Goal: Task Accomplishment & Management: Complete application form

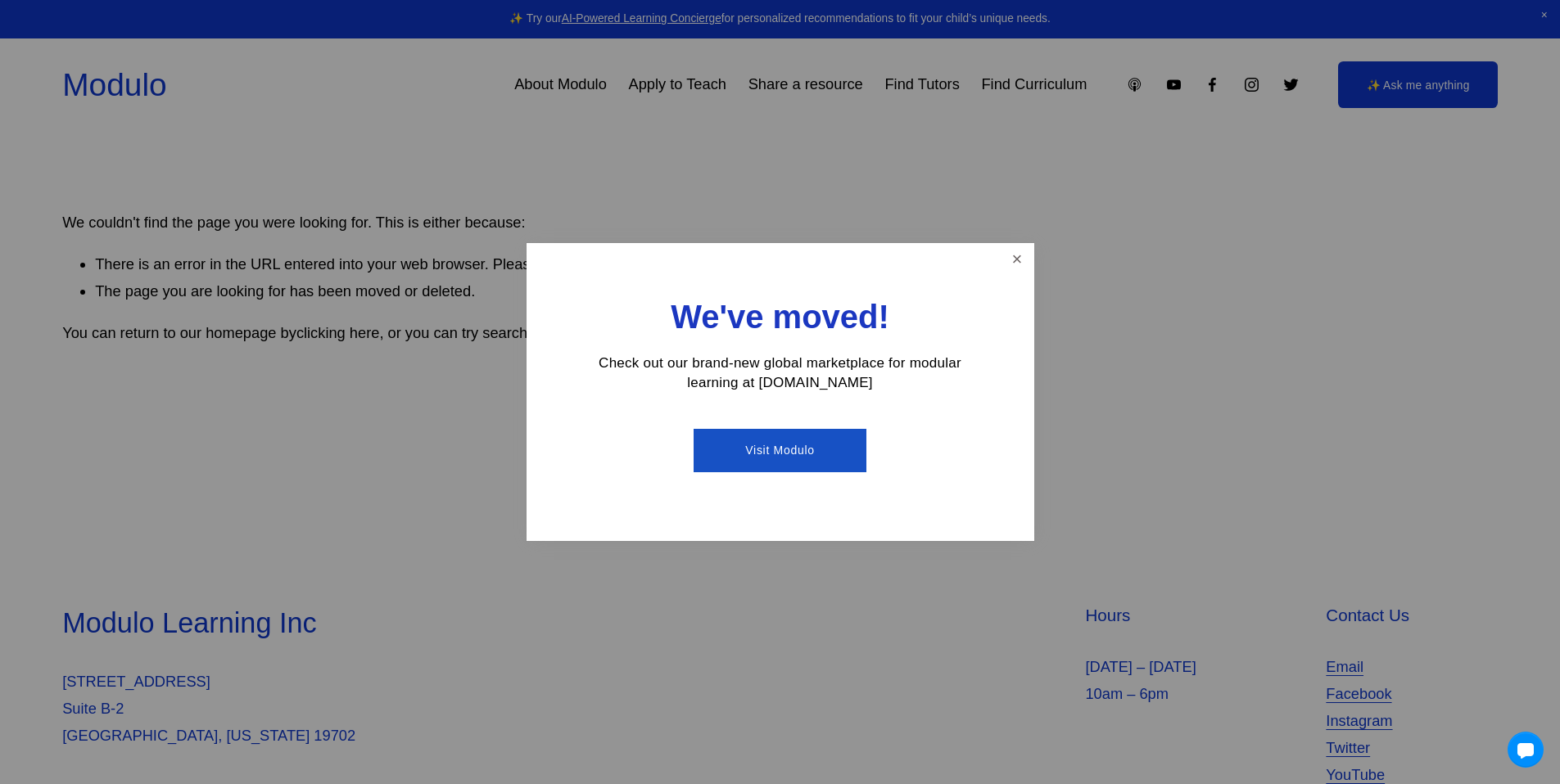
click at [792, 448] on link "Visit Modulo" at bounding box center [779, 450] width 172 height 43
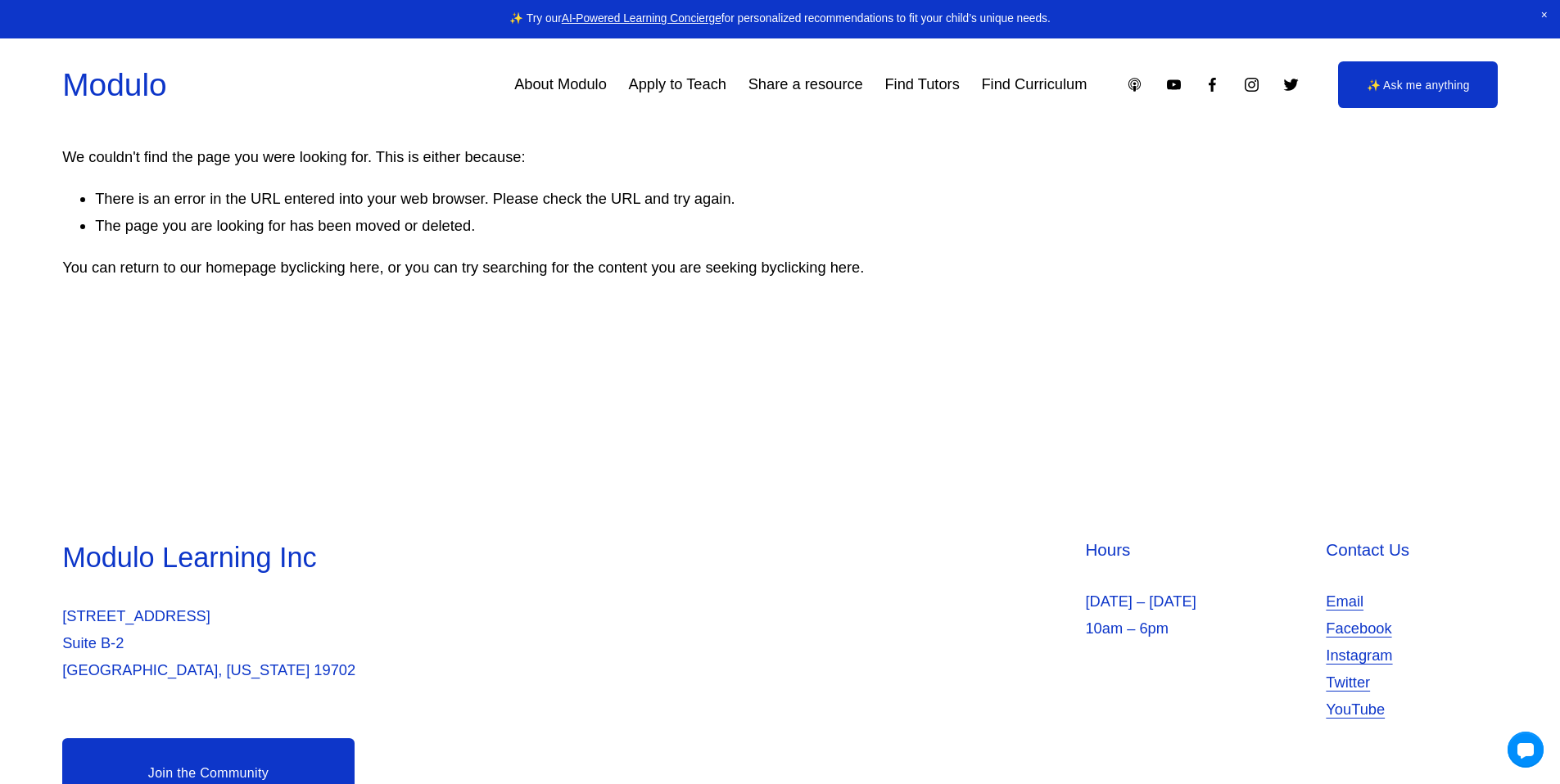
scroll to position [145, 0]
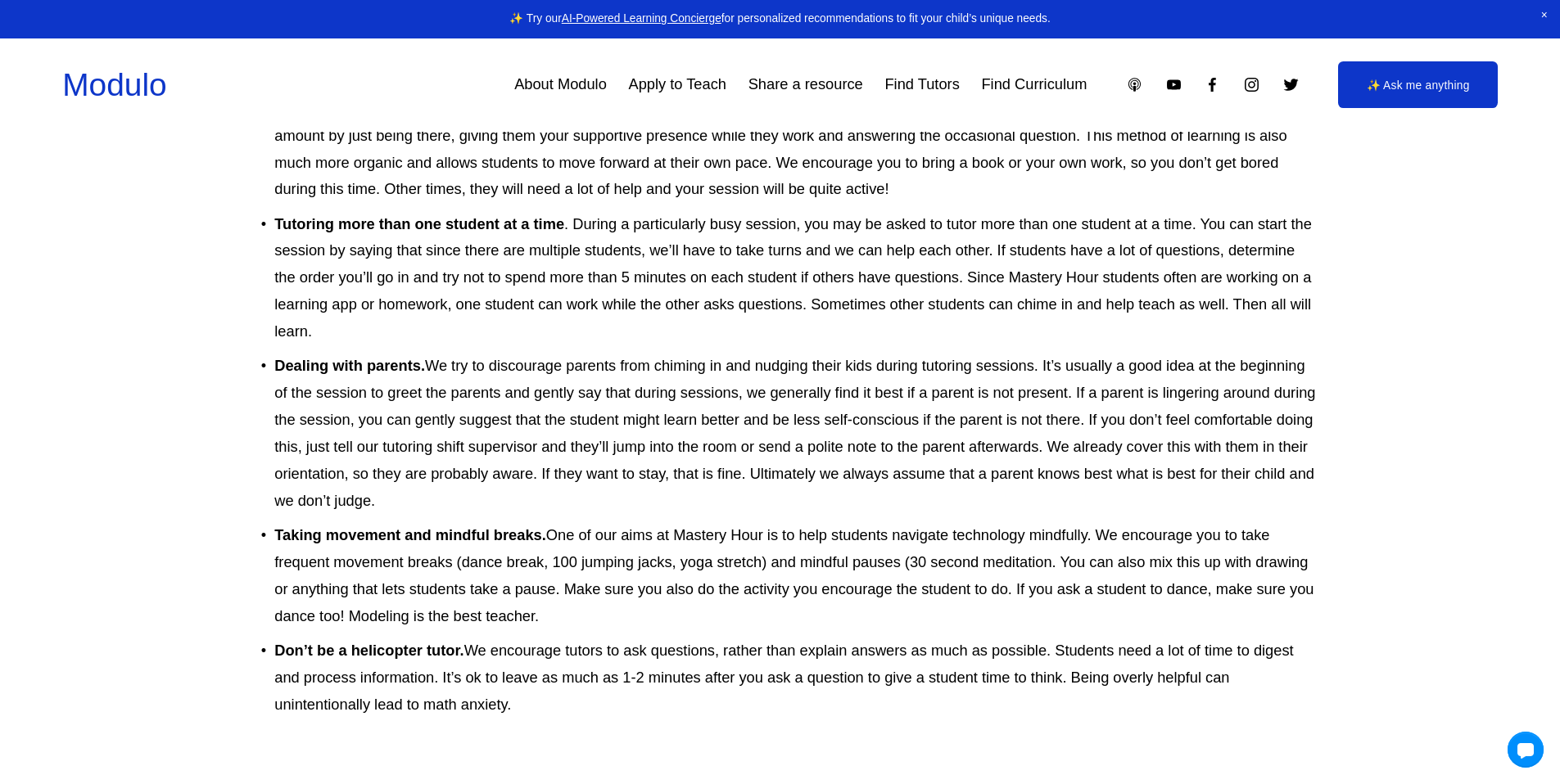
scroll to position [1637, 0]
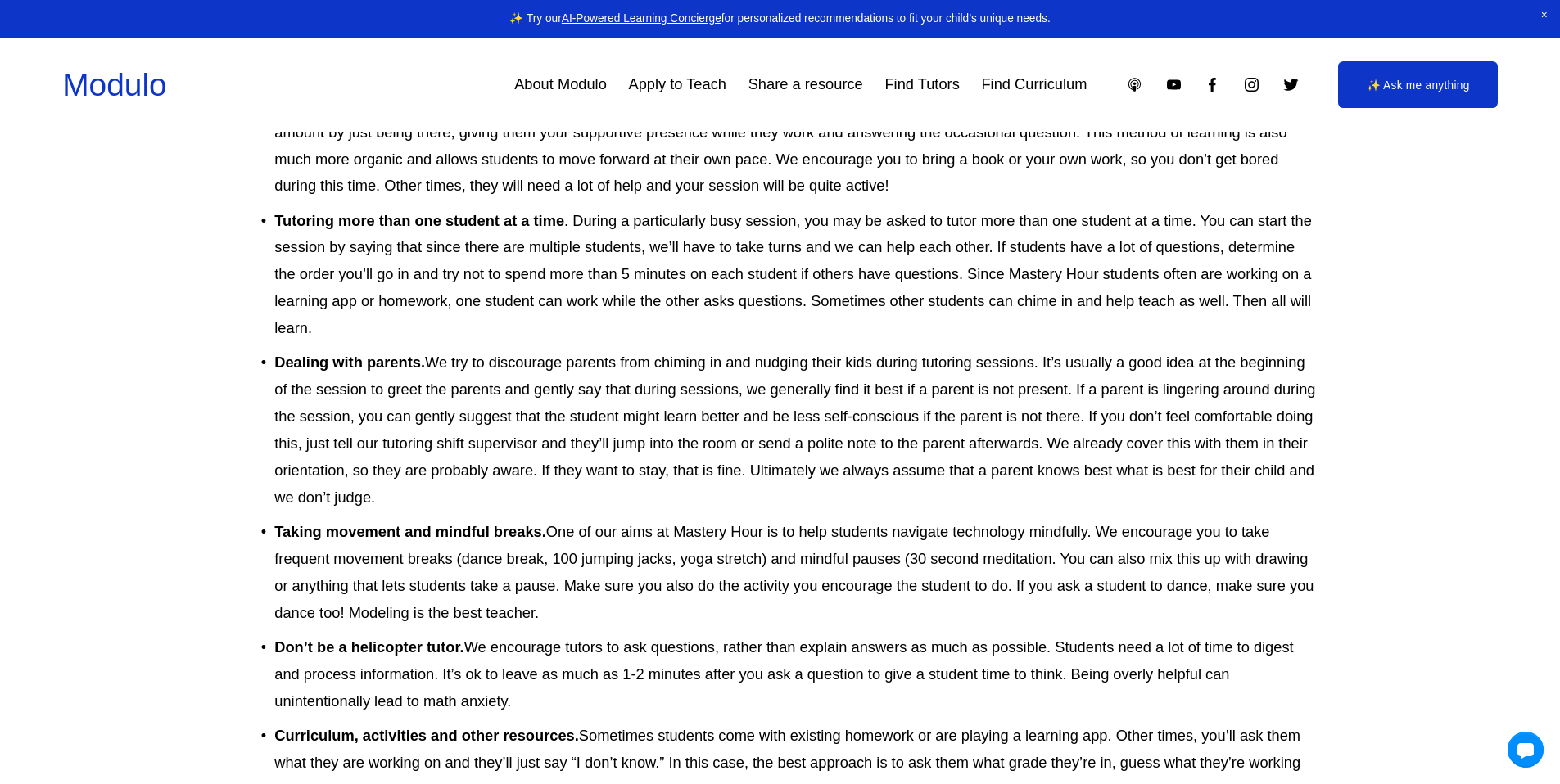
click at [669, 88] on link "Apply to Teach" at bounding box center [677, 85] width 97 height 30
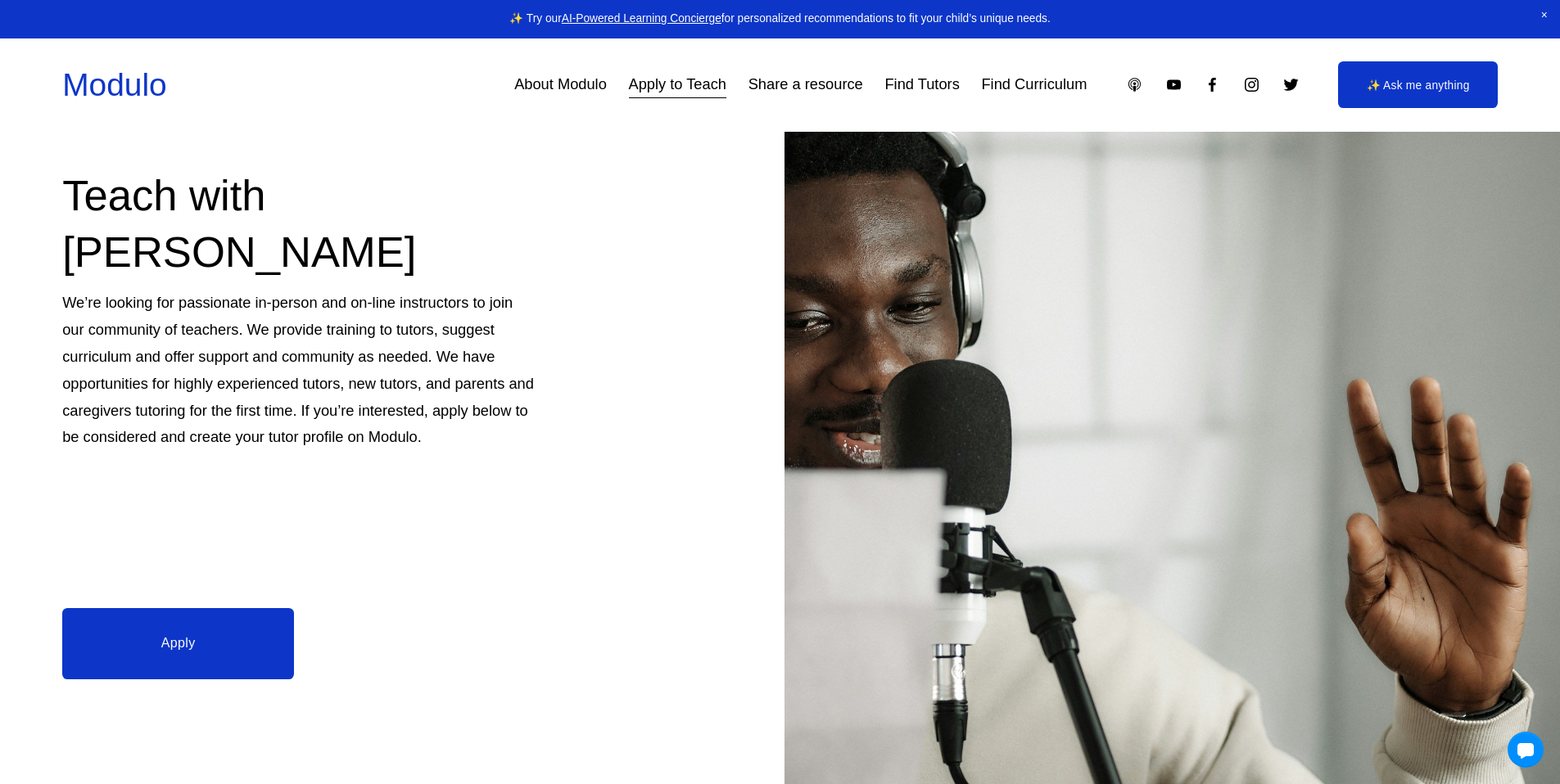
scroll to position [327, 0]
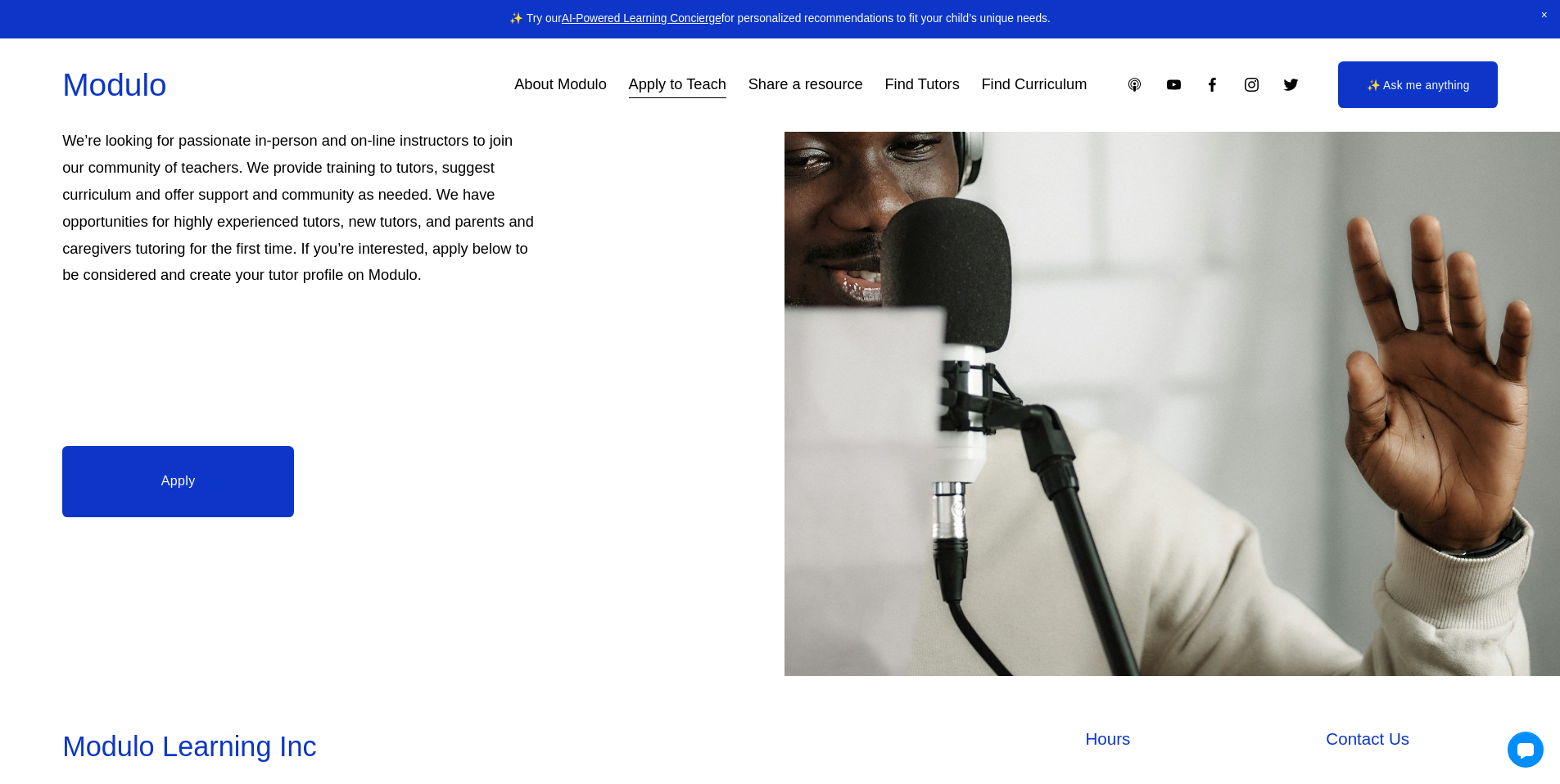
click at [225, 480] on link "Apply" at bounding box center [178, 482] width 232 height 71
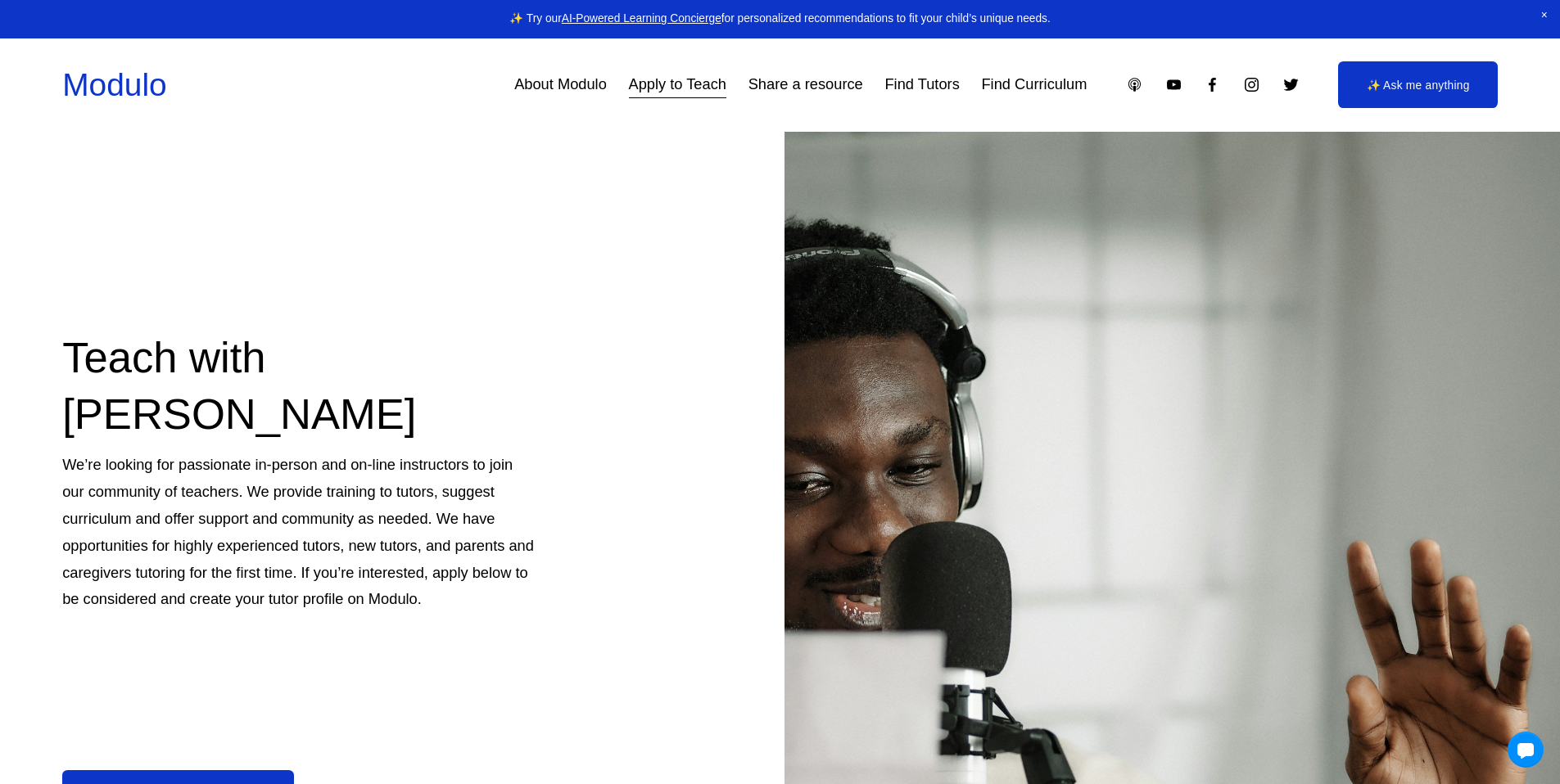
scroll to position [0, 0]
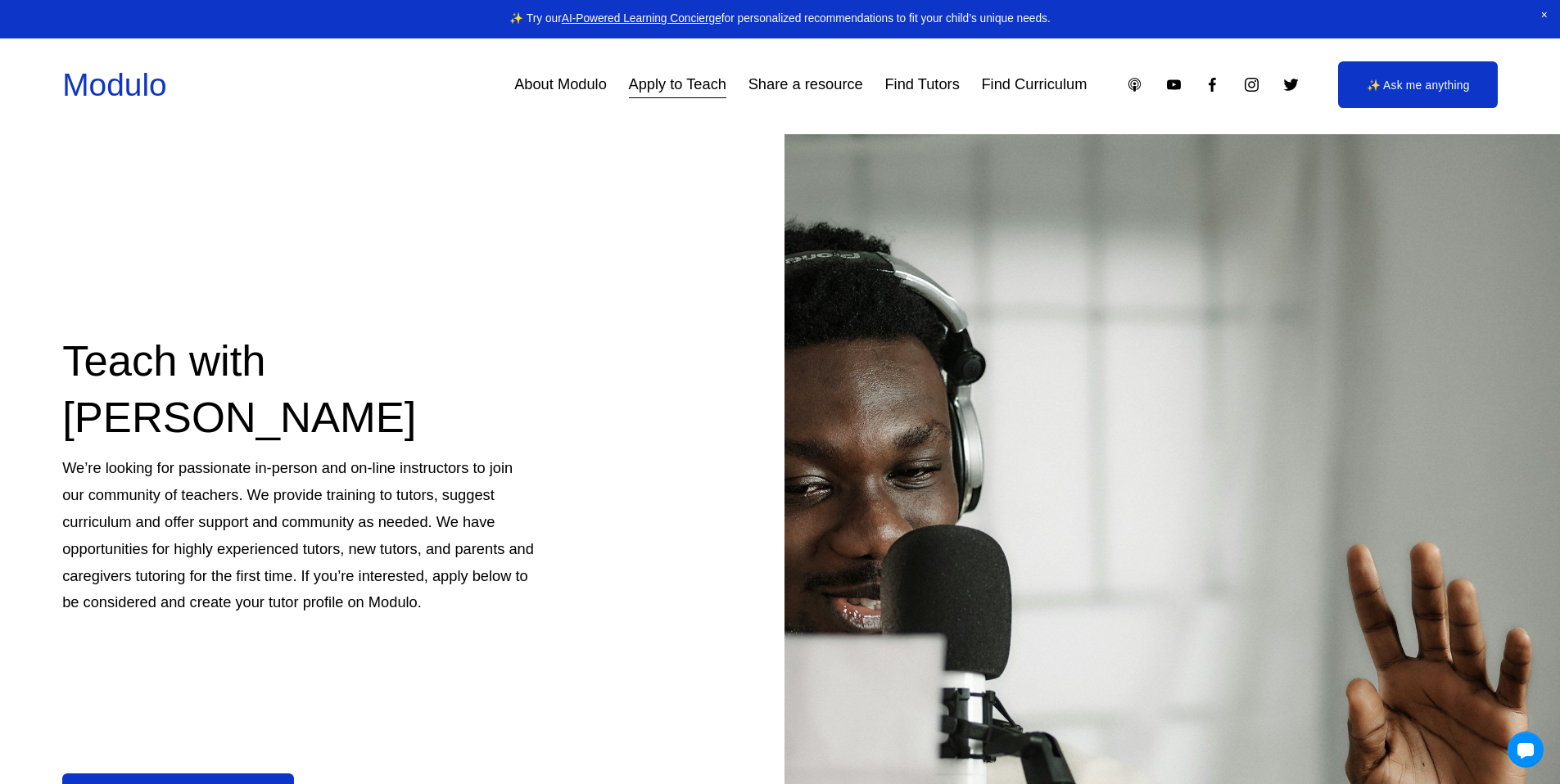
click at [931, 79] on link "Find Tutors" at bounding box center [921, 85] width 74 height 30
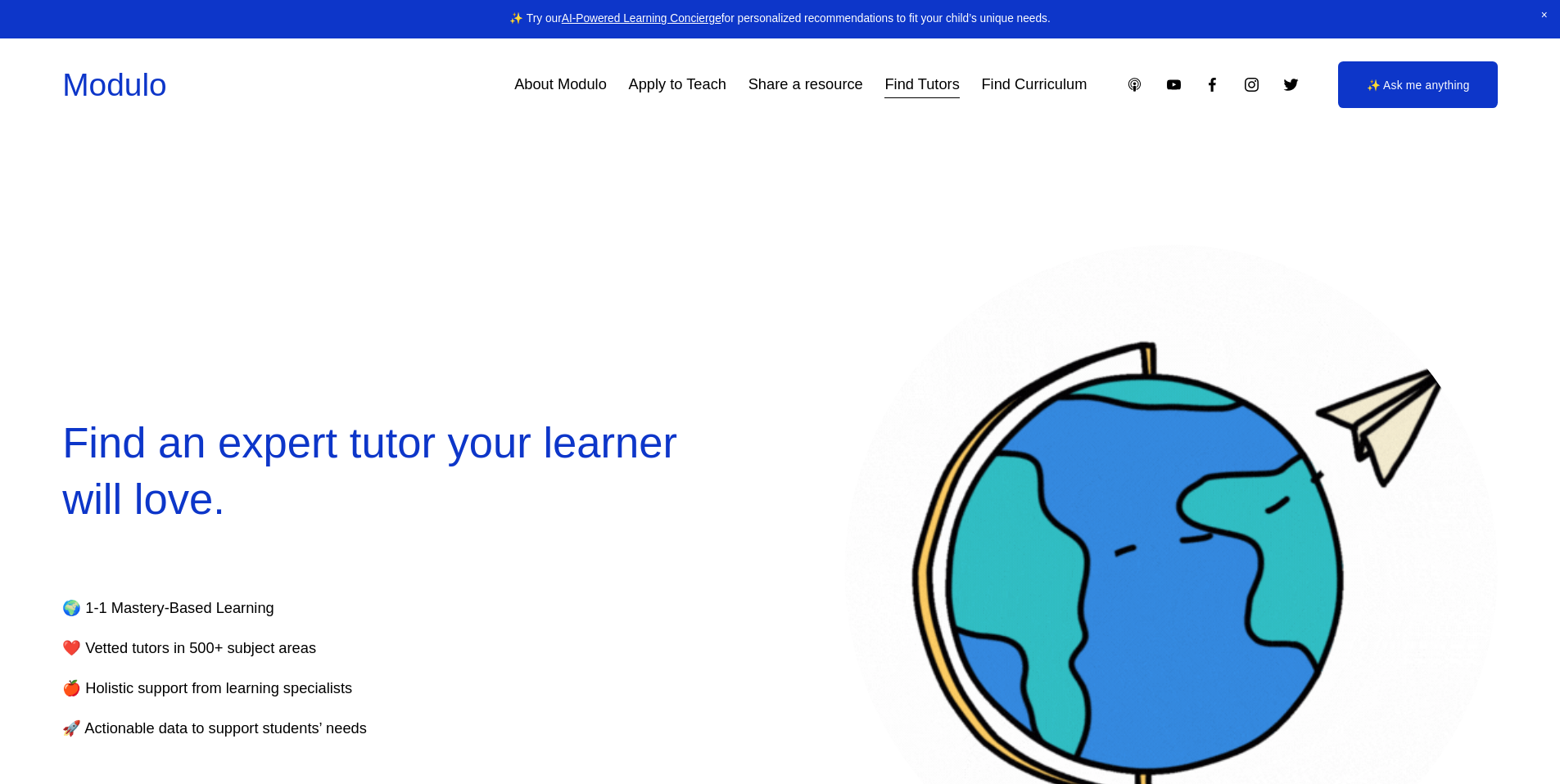
select select "**"
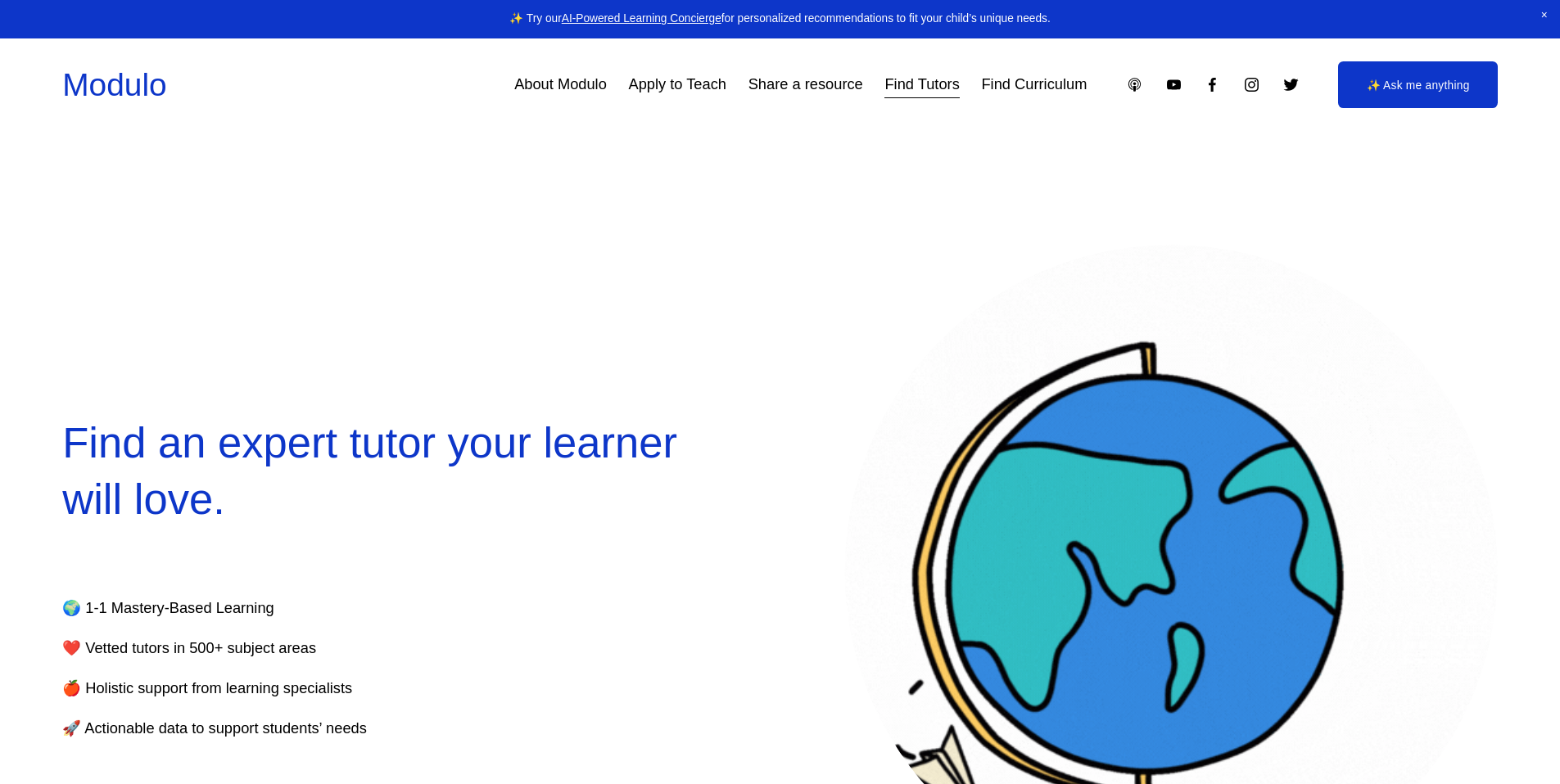
select select "**"
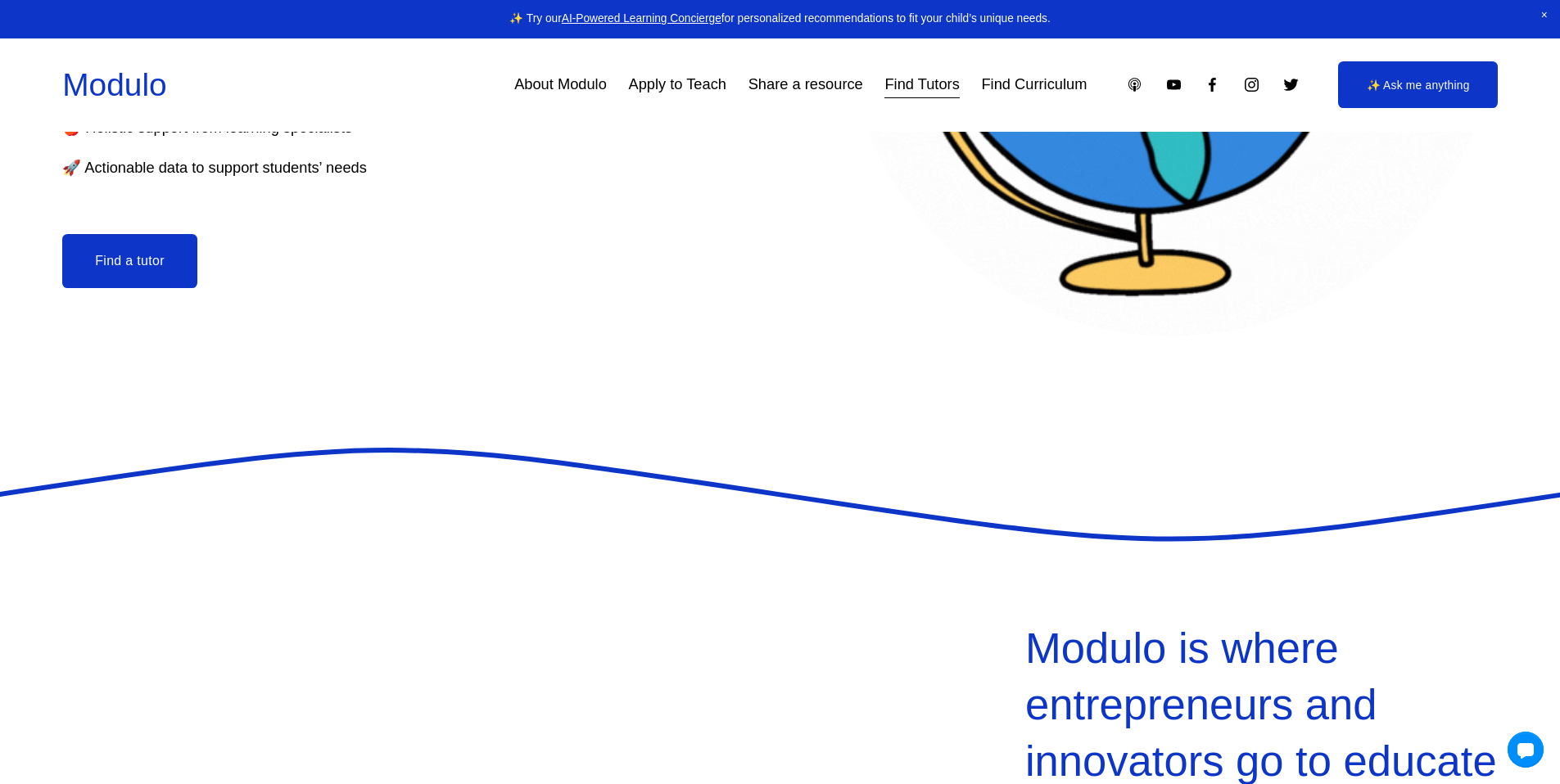
scroll to position [573, 0]
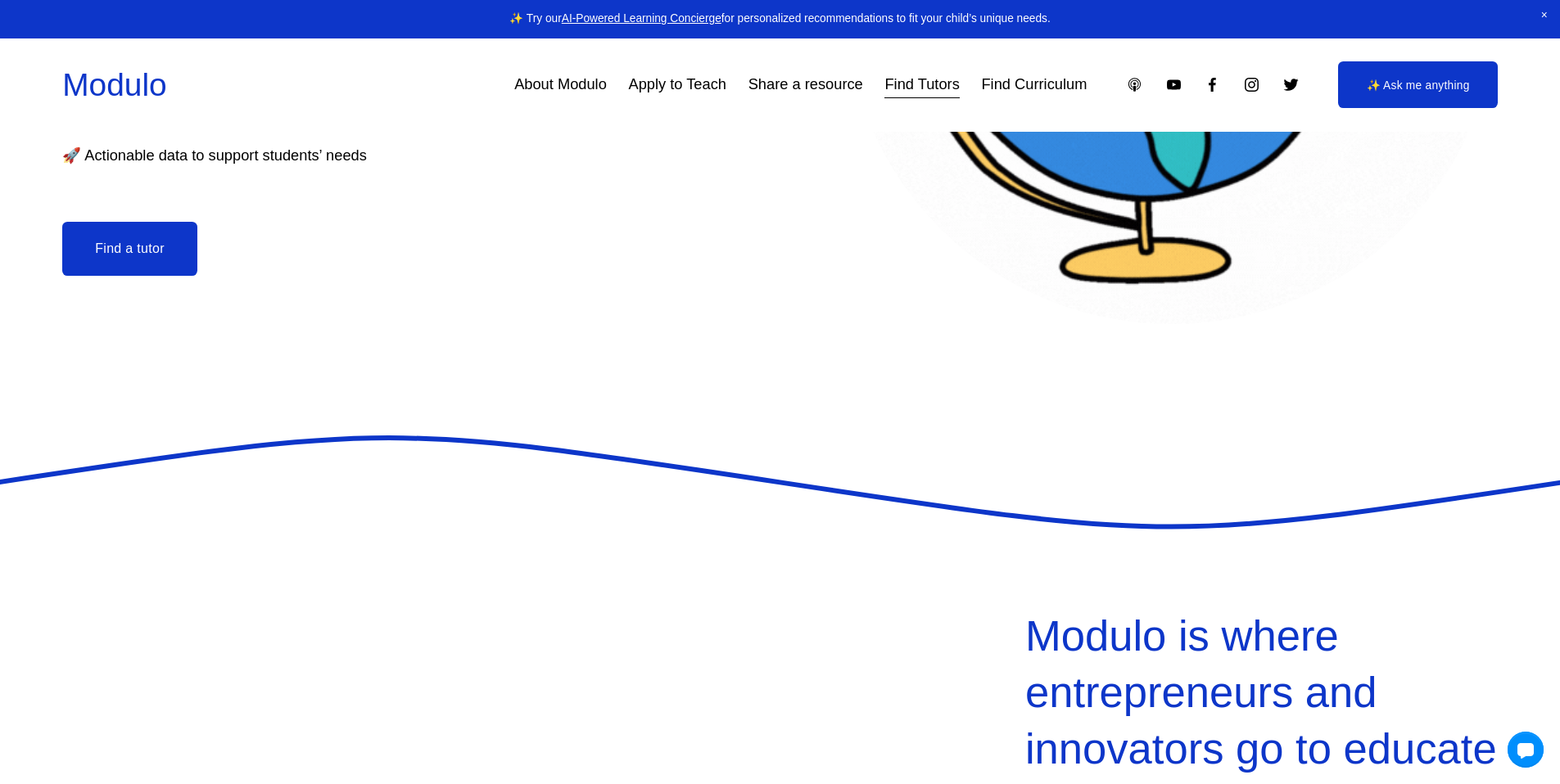
click at [159, 265] on button "Find a tutor" at bounding box center [129, 248] width 135 height 54
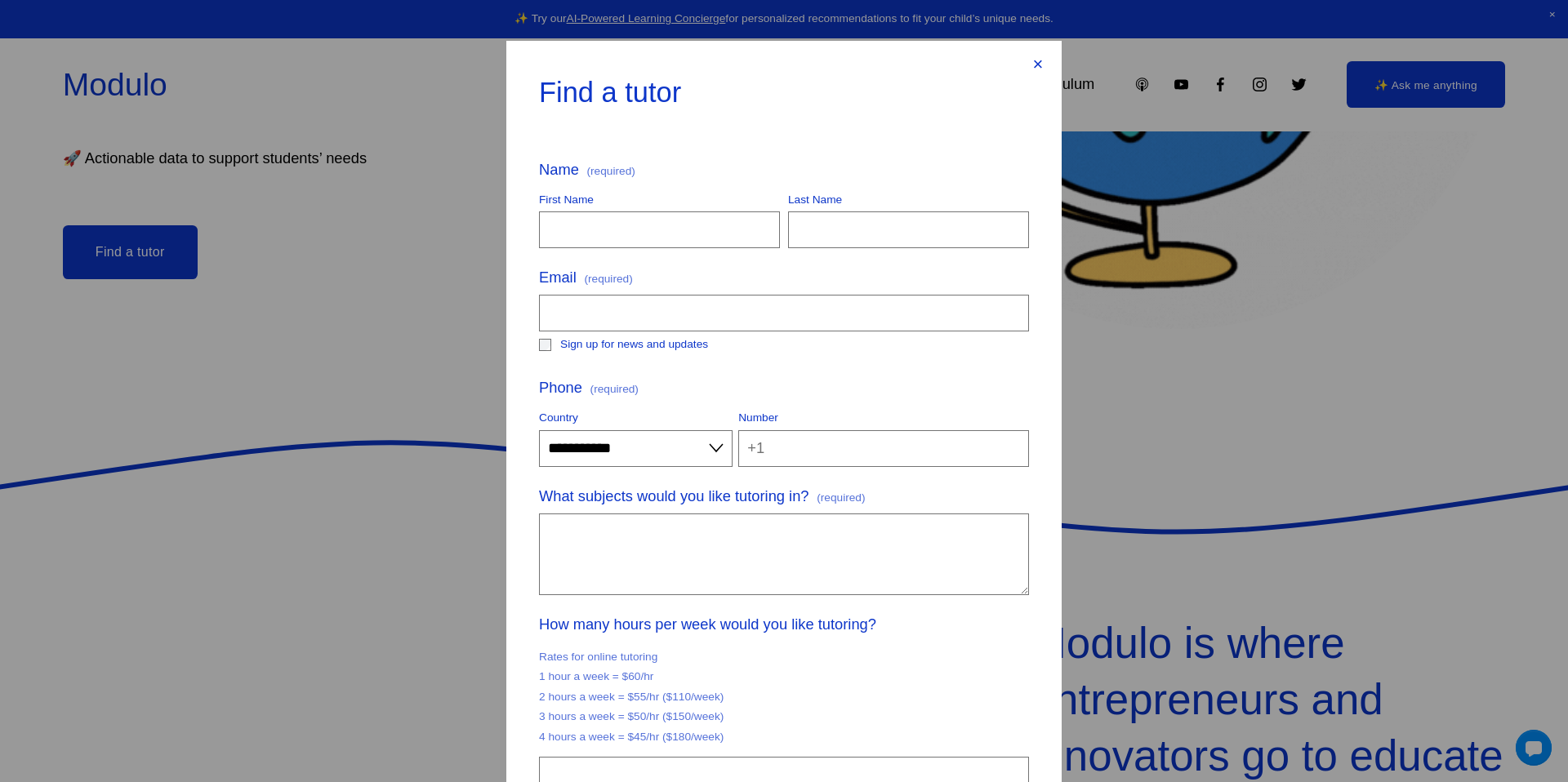
click at [1030, 56] on div "×" at bounding box center [1038, 64] width 18 height 18
